Goal: Task Accomplishment & Management: Manage account settings

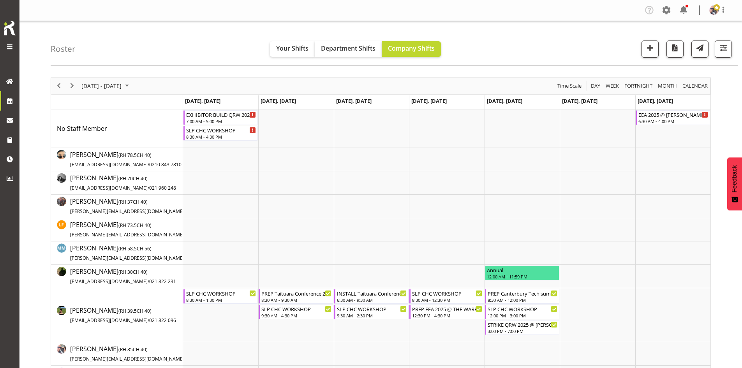
click at [122, 81] on span "September 01 - 07, 2025" at bounding box center [102, 86] width 42 height 10
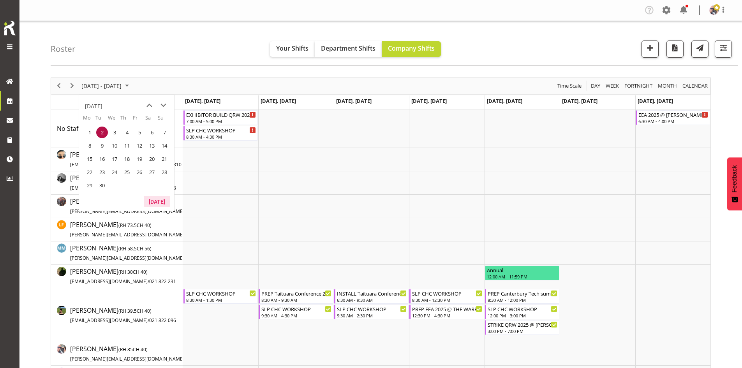
click at [161, 200] on button "[DATE]" at bounding box center [157, 201] width 27 height 11
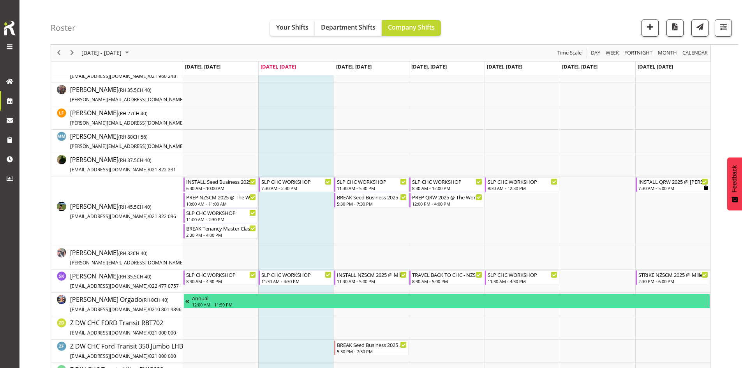
scroll to position [135, 0]
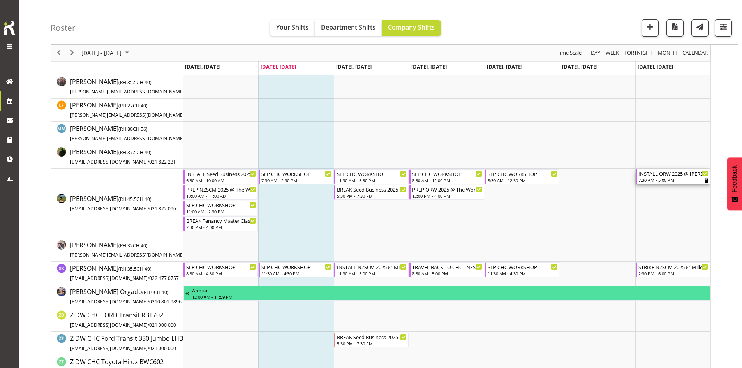
click at [669, 175] on div "INSTALL QRW 2025 @ TE PAE On Site @ 0800" at bounding box center [674, 174] width 70 height 8
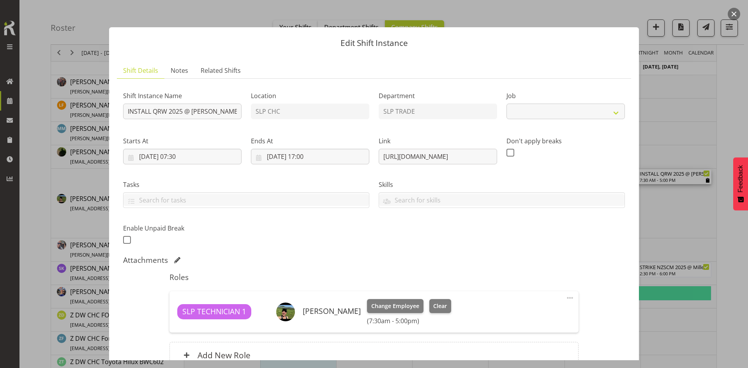
select select "9589"
click at [177, 74] on span "Notes" at bounding box center [180, 70] width 18 height 9
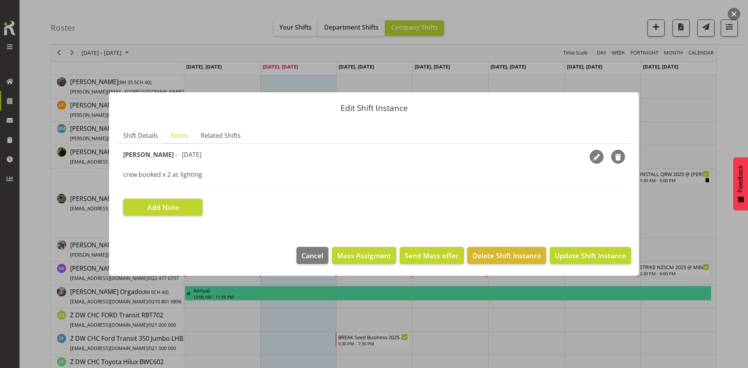
drag, startPoint x: 213, startPoint y: 183, endPoint x: 207, endPoint y: 174, distance: 11.5
click at [207, 174] on div "Shaun Dalgetty - 3 months ago crew booked x 2 ac lighting" at bounding box center [374, 169] width 502 height 39
click at [207, 174] on p "crew booked x 2 ac lighting" at bounding box center [374, 174] width 502 height 9
click at [617, 155] on span "button" at bounding box center [619, 158] width 12 height 12
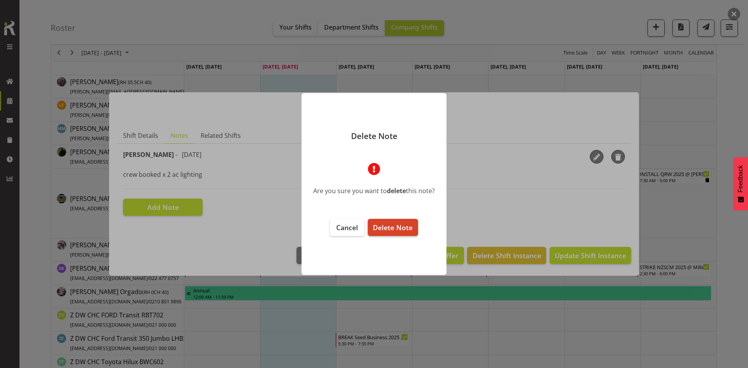
click at [398, 232] on span "Delete Note" at bounding box center [393, 227] width 40 height 9
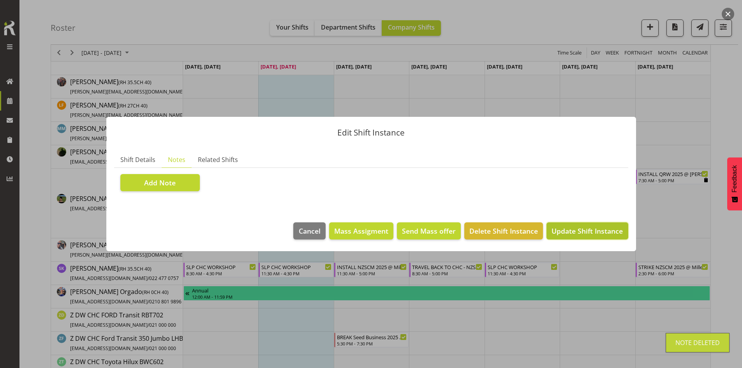
click at [586, 231] on span "Update Shift Instance" at bounding box center [587, 231] width 71 height 10
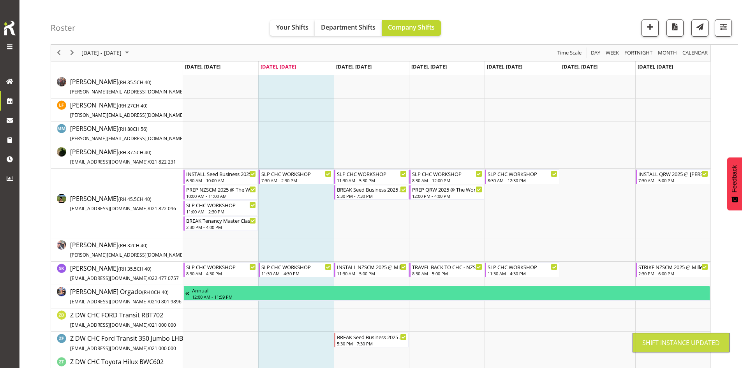
scroll to position [166, 0]
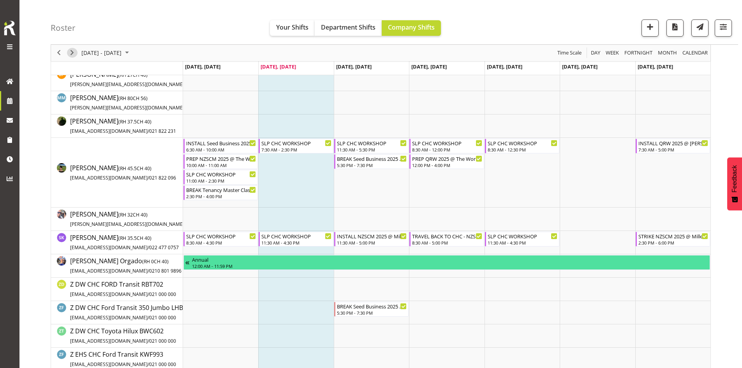
click at [73, 54] on span "Next" at bounding box center [71, 53] width 9 height 10
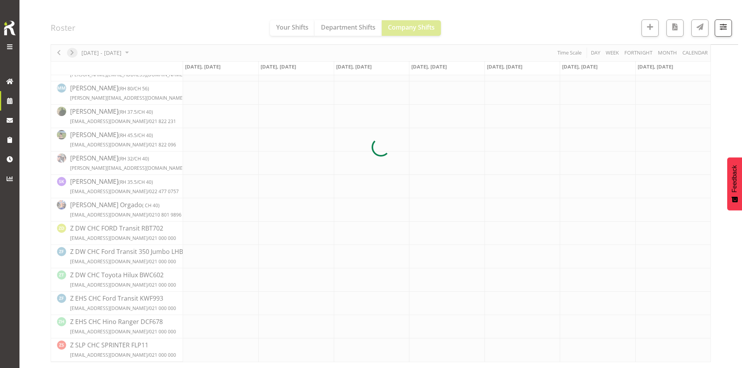
scroll to position [145, 0]
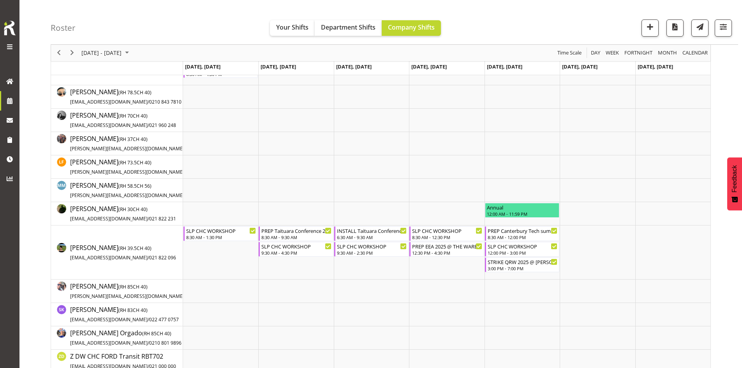
scroll to position [106, 0]
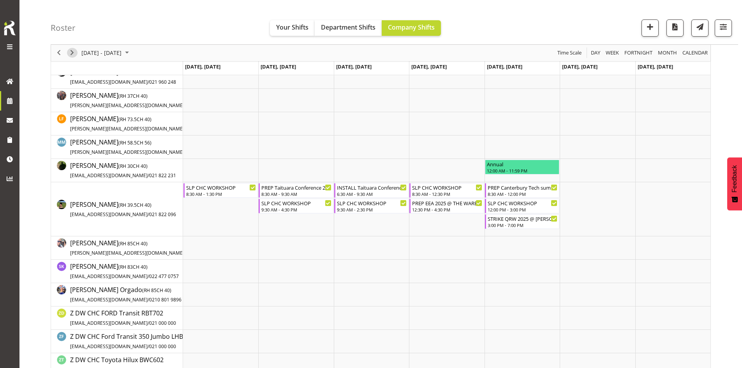
click at [70, 52] on span "Next" at bounding box center [71, 53] width 9 height 10
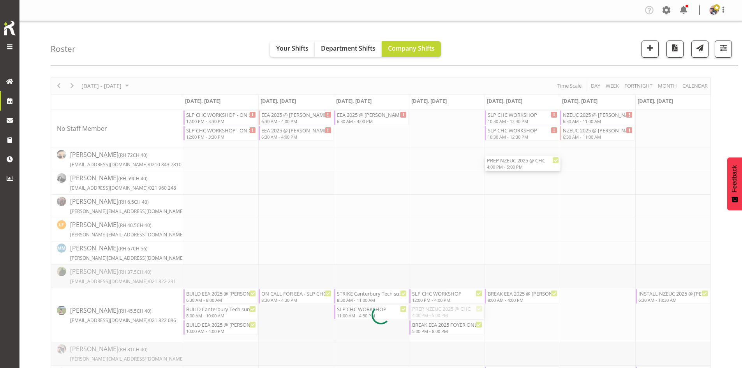
select select
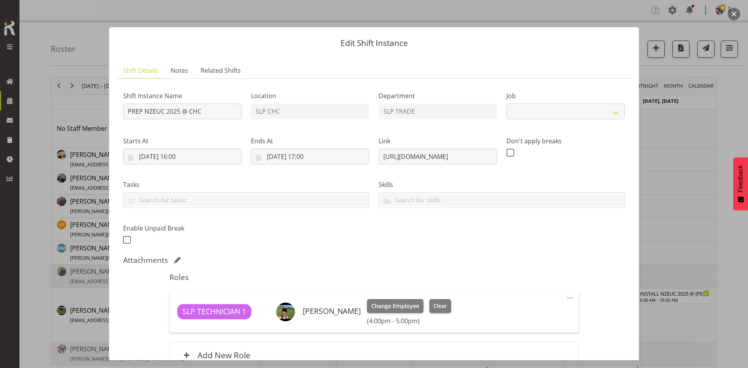
click at [695, 192] on div at bounding box center [374, 184] width 748 height 368
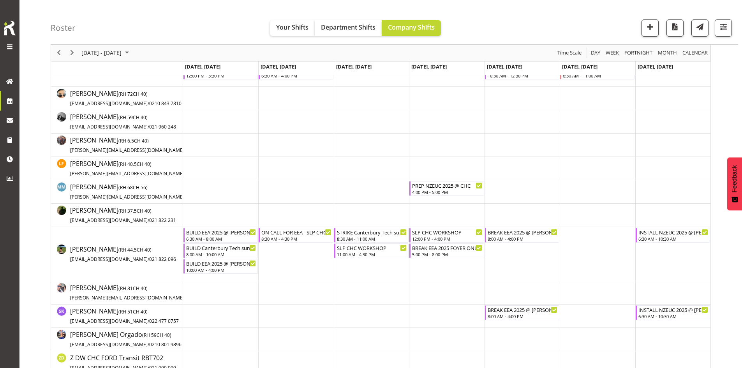
scroll to position [60, 0]
click at [439, 190] on div "PREP NZEUC 2025 @ CHC" at bounding box center [447, 187] width 70 height 8
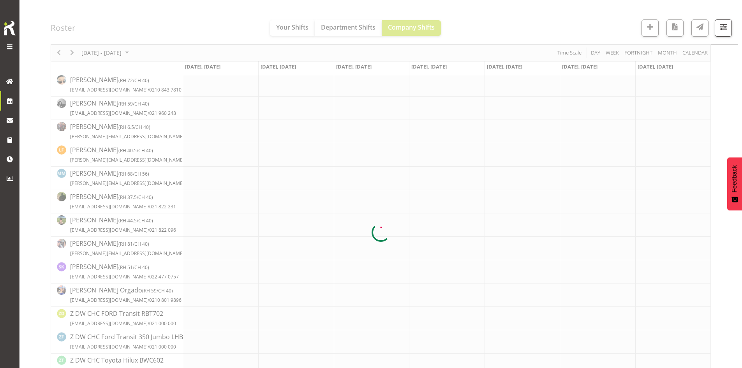
scroll to position [0, 0]
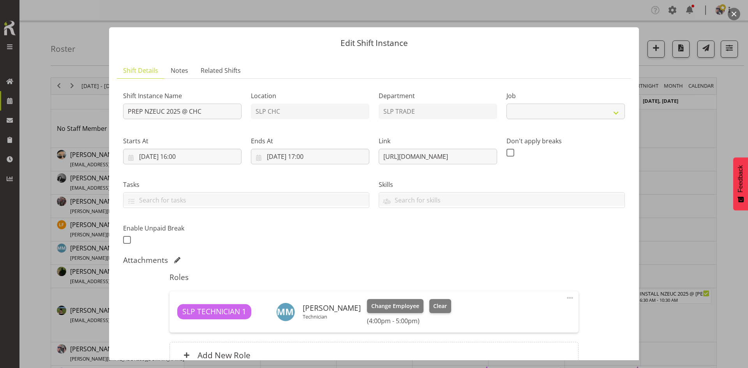
select select "9715"
click at [730, 14] on button "button" at bounding box center [734, 14] width 12 height 12
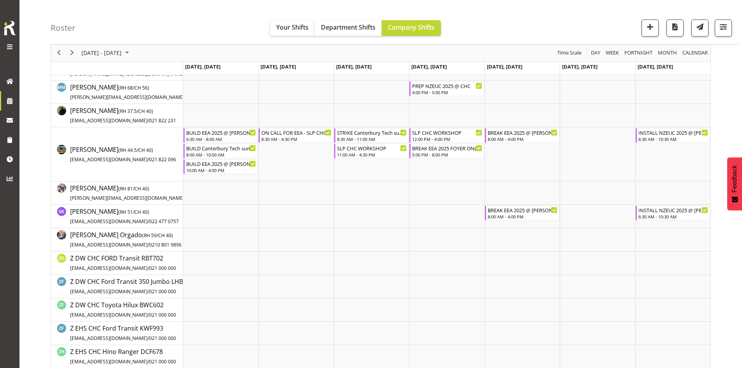
scroll to position [161, 0]
click at [438, 92] on div "4:00 PM - 5:00 PM" at bounding box center [447, 92] width 70 height 6
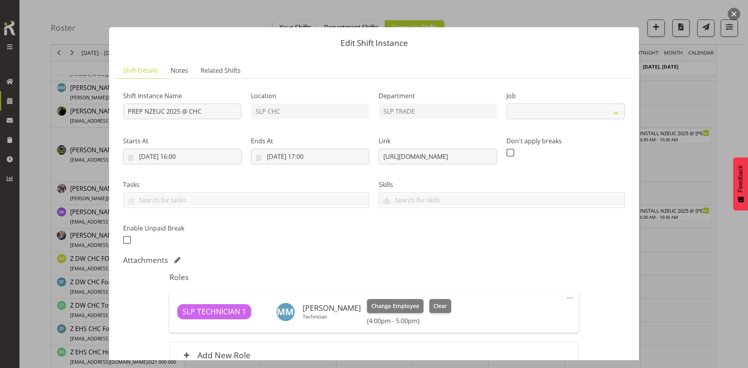
select select "9715"
click at [442, 310] on span "Clear" at bounding box center [440, 306] width 14 height 9
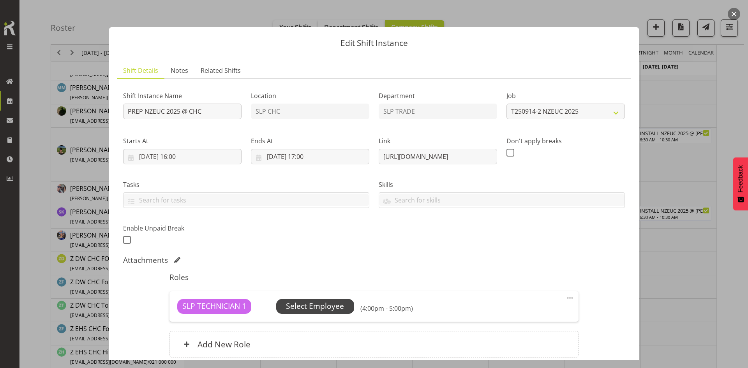
click at [337, 310] on span "Select Employee" at bounding box center [315, 306] width 58 height 11
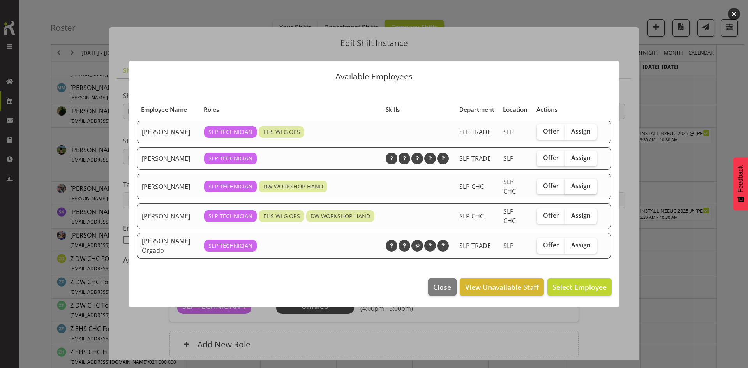
click at [576, 185] on span "Assign" at bounding box center [580, 186] width 19 height 8
click at [570, 185] on input "Assign" at bounding box center [567, 186] width 5 height 5
checkbox input "true"
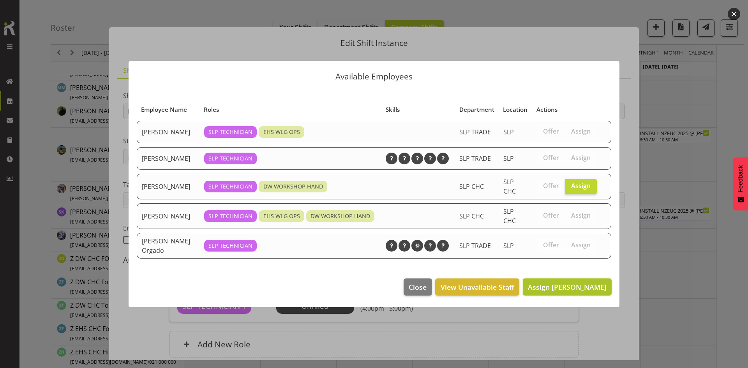
click at [547, 292] on span "Assign Rosey McKimmie" at bounding box center [567, 287] width 79 height 10
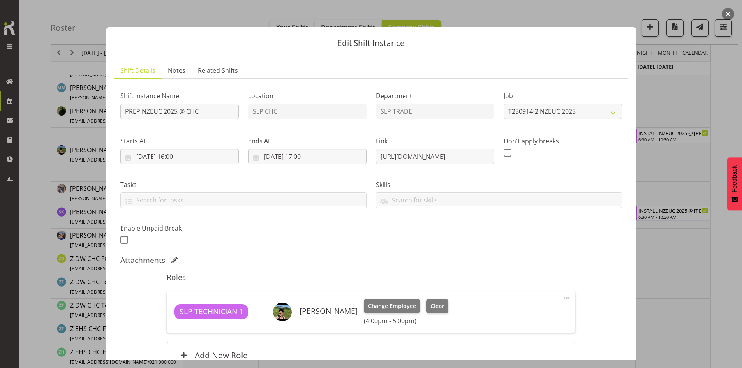
scroll to position [78, 0]
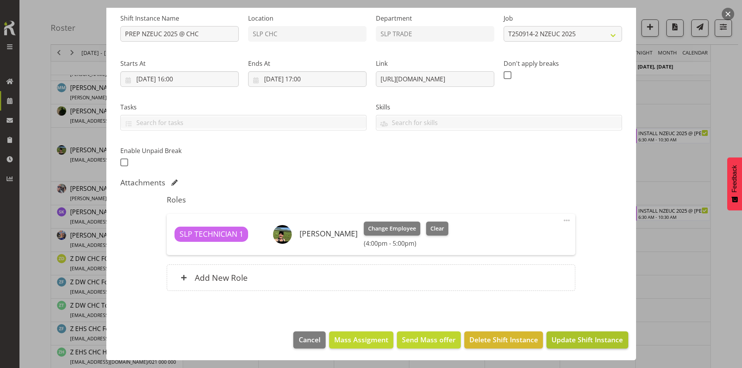
click at [587, 343] on span "Update Shift Instance" at bounding box center [587, 340] width 71 height 10
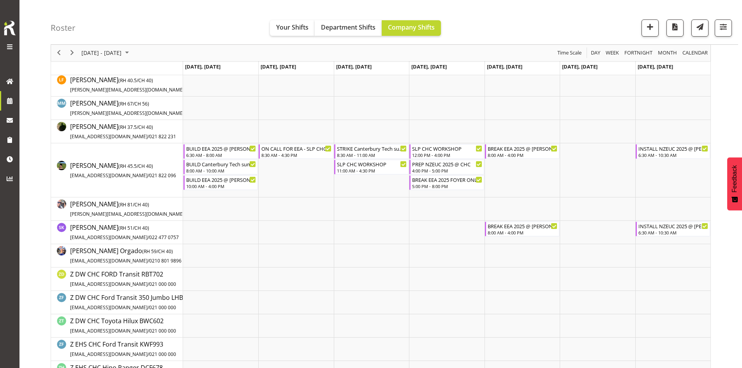
scroll to position [0, 0]
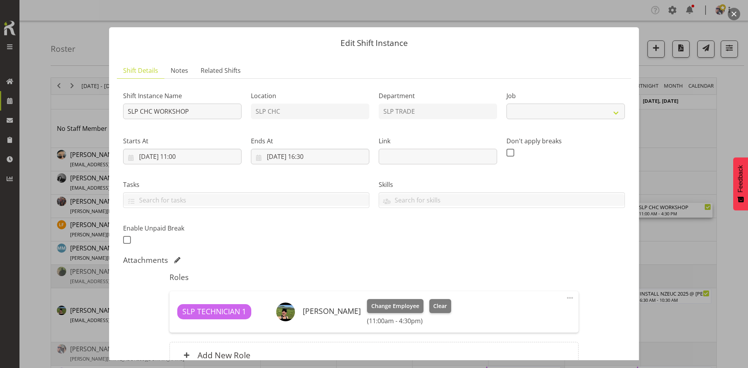
select select "45"
click at [675, 187] on div at bounding box center [374, 184] width 748 height 368
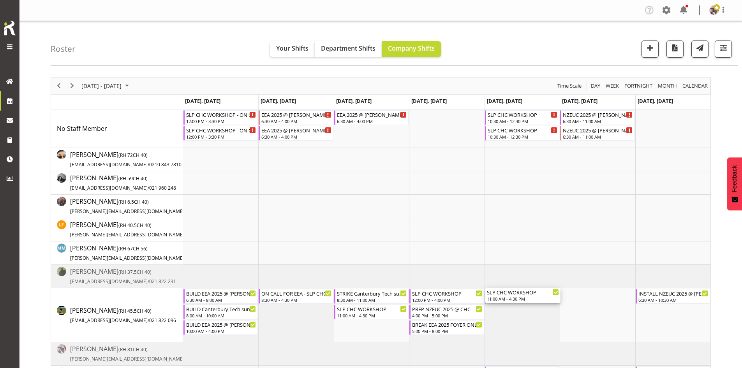
click at [532, 314] on td "Timeline Week of September 9, 2025" at bounding box center [522, 315] width 75 height 54
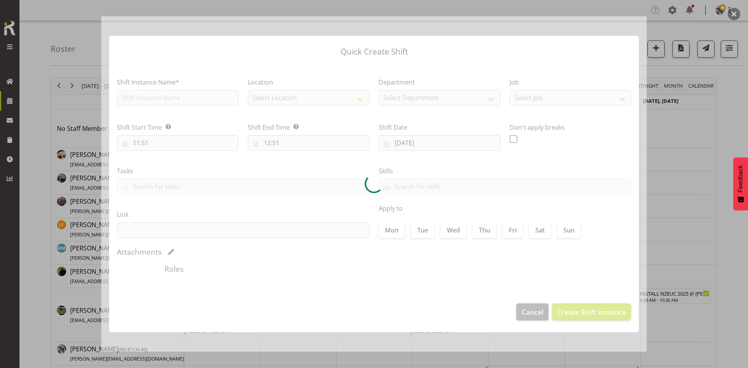
type input "12/09/2025"
checkbox input "true"
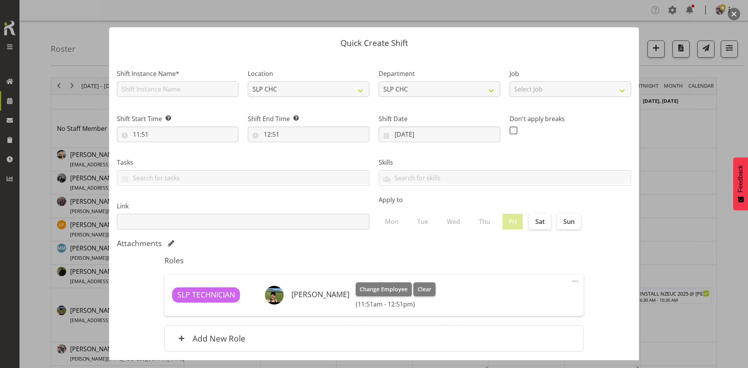
click at [730, 11] on button "button" at bounding box center [734, 14] width 12 height 12
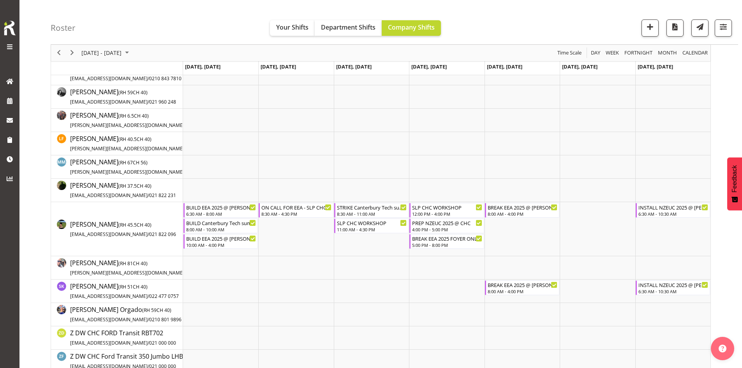
scroll to position [93, 0]
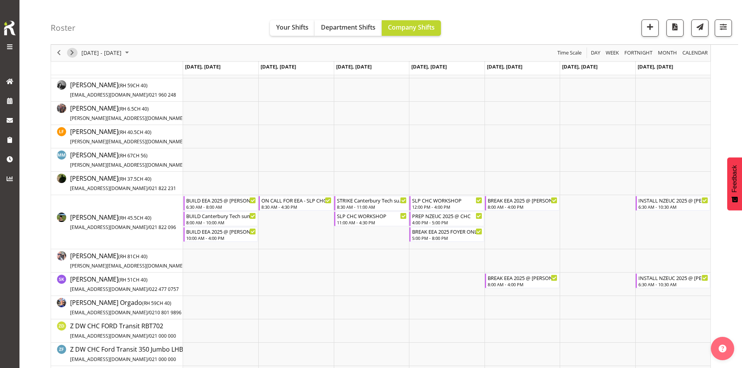
click at [71, 51] on span "Next" at bounding box center [71, 53] width 9 height 10
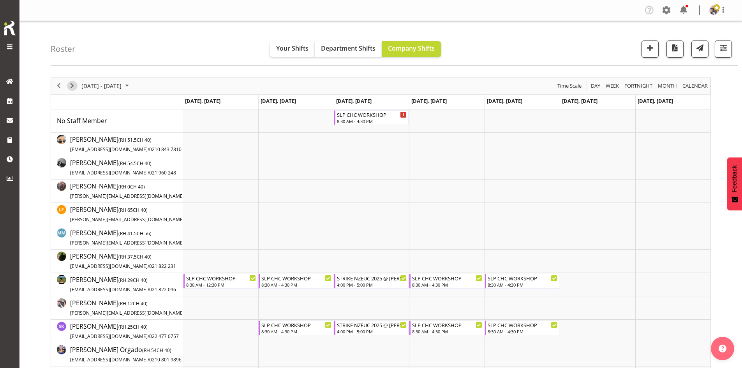
click at [69, 83] on span "Next" at bounding box center [71, 86] width 9 height 10
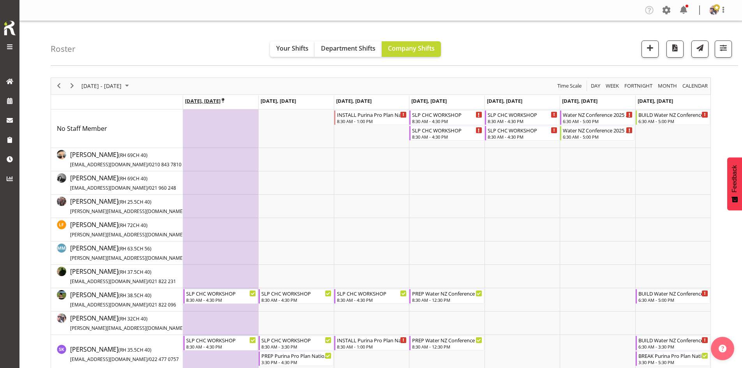
click at [224, 100] on icon "Timeline Week of September 22, 2025" at bounding box center [223, 100] width 3 height 5
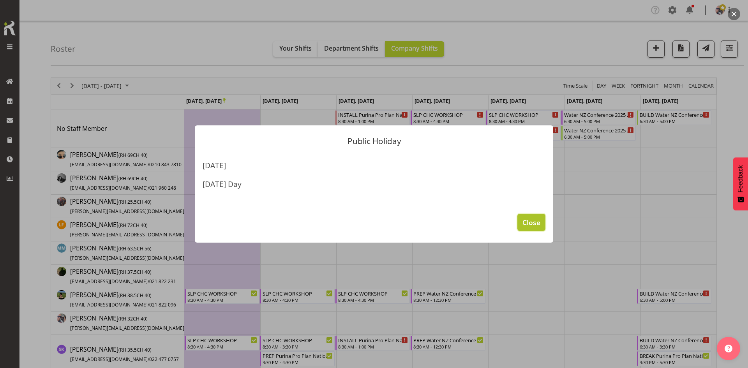
click at [527, 223] on span "Close" at bounding box center [532, 222] width 18 height 10
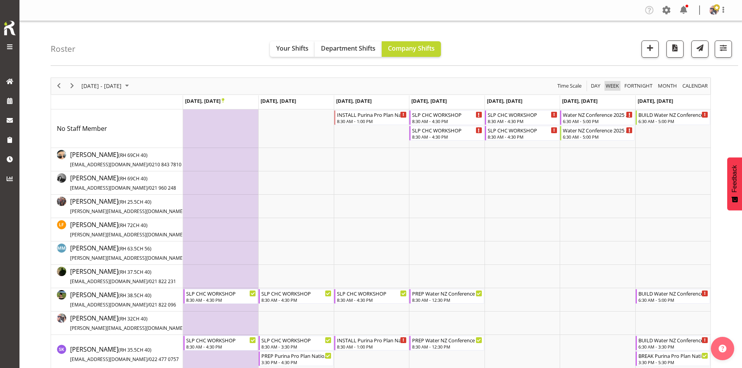
click at [618, 87] on span "Week" at bounding box center [612, 86] width 15 height 10
click at [633, 85] on span "Fortnight" at bounding box center [639, 86] width 30 height 10
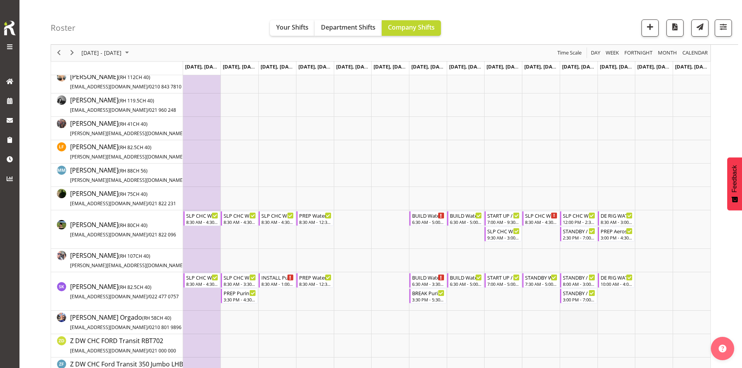
scroll to position [27, 0]
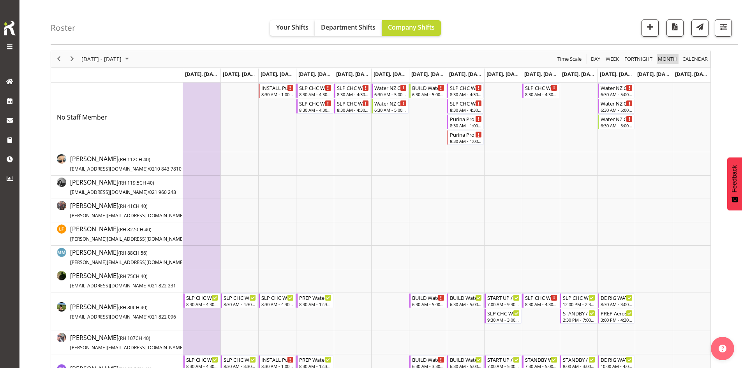
click at [665, 60] on span "Month" at bounding box center [668, 59] width 21 height 10
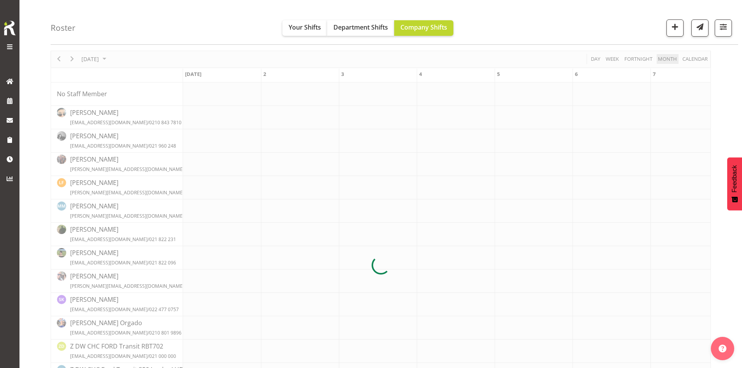
scroll to position [0, 0]
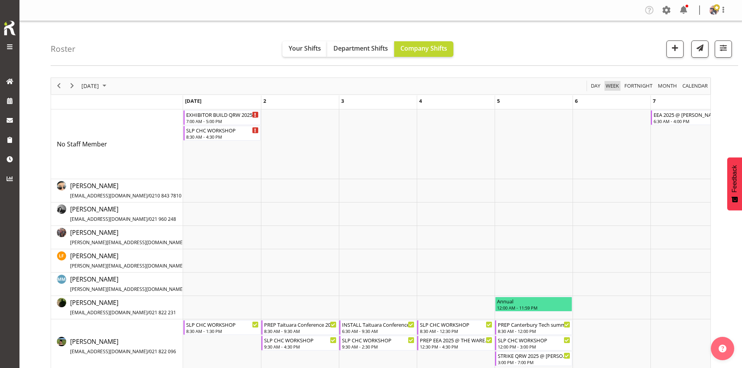
click at [613, 87] on span "Week" at bounding box center [612, 86] width 15 height 10
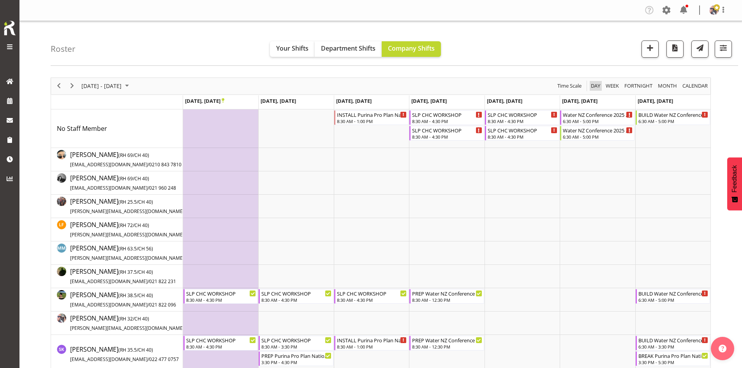
click at [594, 86] on span "Day" at bounding box center [595, 86] width 11 height 10
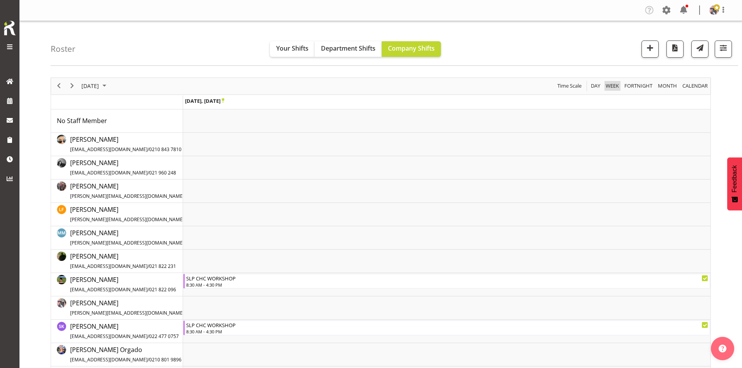
click at [610, 85] on span "Week" at bounding box center [612, 86] width 15 height 10
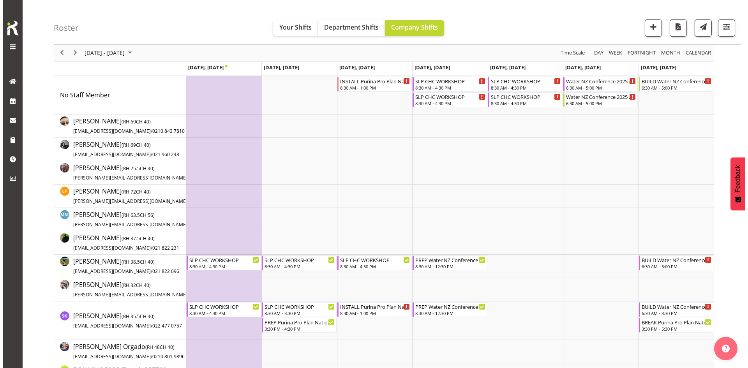
scroll to position [78, 0]
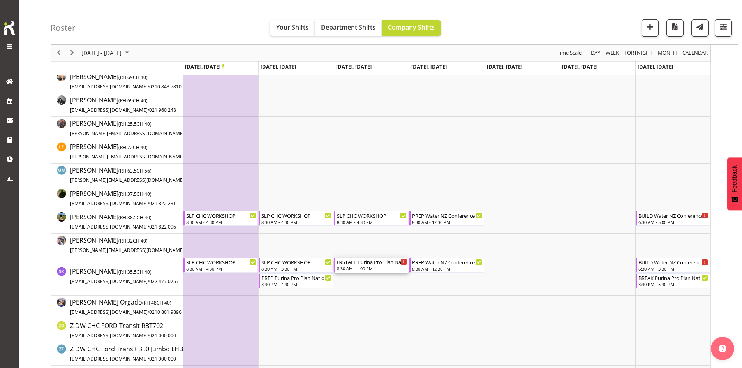
click at [384, 268] on div "8:30 AM - 1:00 PM" at bounding box center [372, 268] width 70 height 6
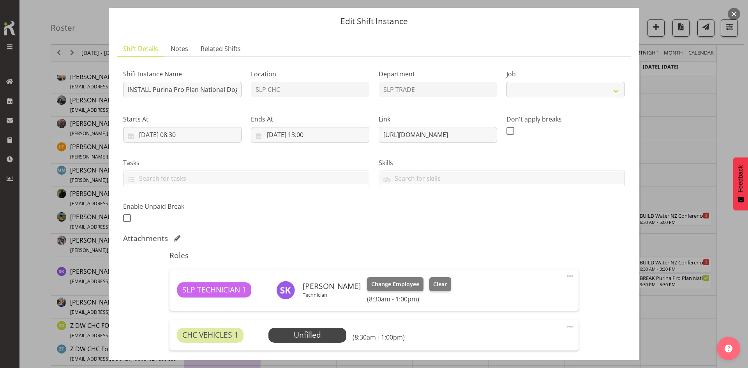
select select "10370"
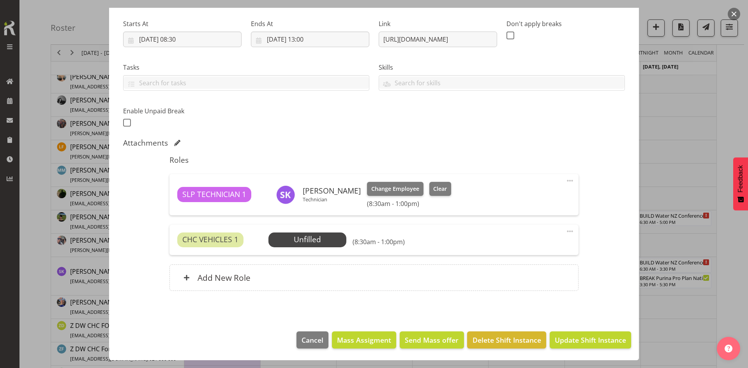
click at [566, 232] on span at bounding box center [570, 231] width 9 height 9
click at [504, 280] on link "Delete" at bounding box center [537, 277] width 75 height 14
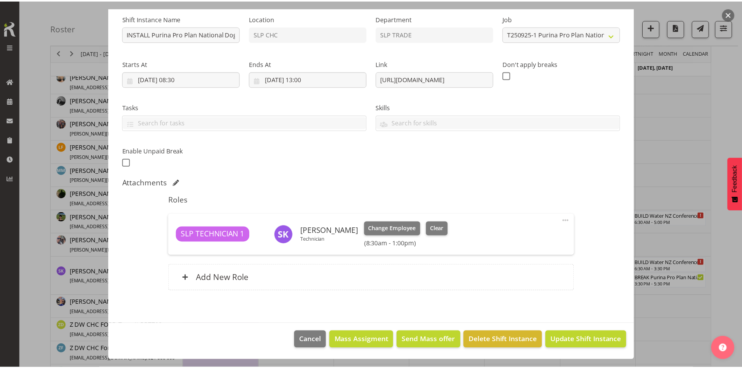
scroll to position [78, 0]
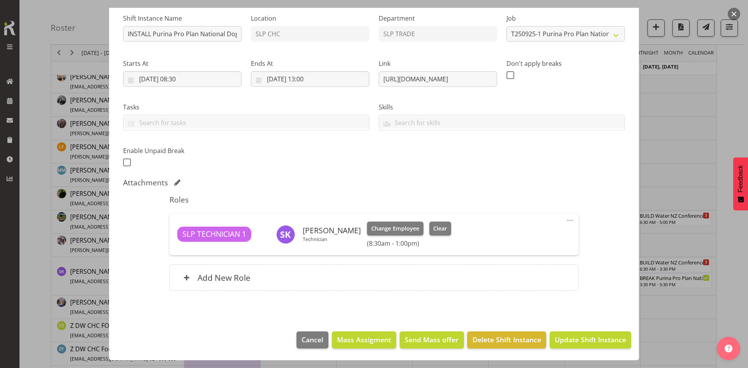
click at [668, 193] on div at bounding box center [374, 184] width 748 height 368
